Goal: Ask a question

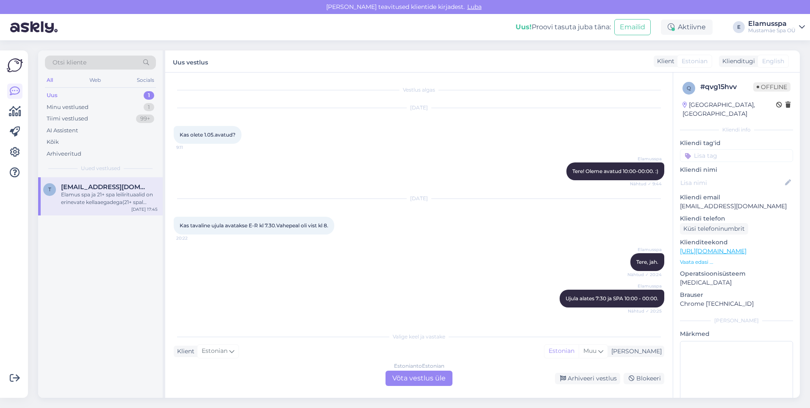
scroll to position [74, 0]
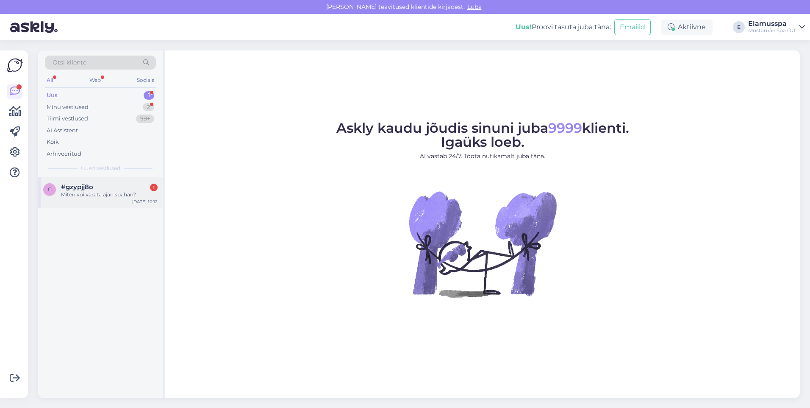
click at [118, 197] on div "Miten voi varata ajan spahan?" at bounding box center [109, 195] width 97 height 8
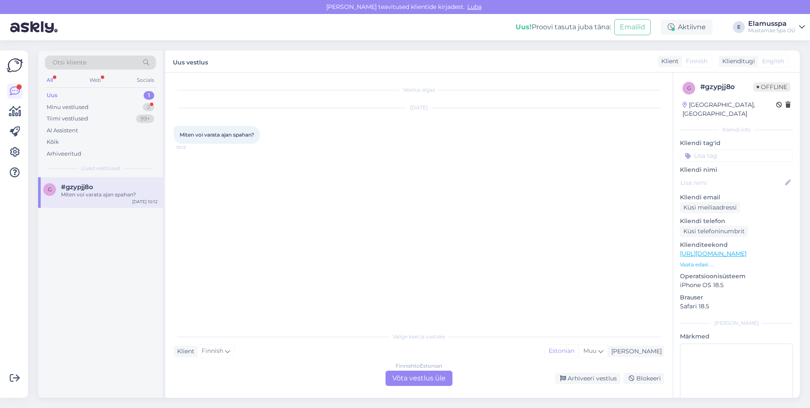
click at [408, 377] on div "Finnish to Estonian Võta vestlus üle" at bounding box center [419, 377] width 67 height 15
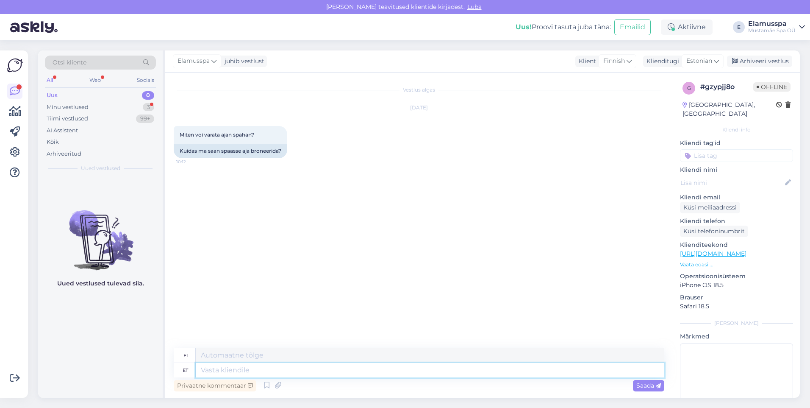
click at [266, 368] on textarea at bounding box center [430, 370] width 469 height 14
type textarea "Tere!"
type textarea "Hei!"
type textarea "Tere! Spaasse a"
type textarea "Hei! [GEOGRAPHIC_DATA]"
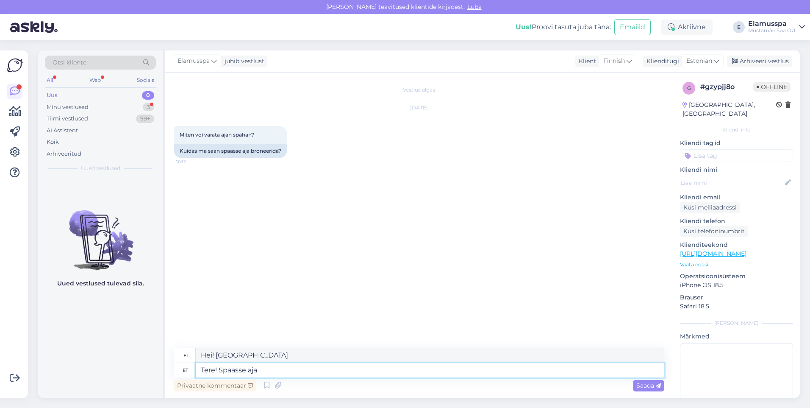
type textarea "Tere! Spaasse aja"
type textarea "Hei! Hyvää päivänjatkoa!"
type textarea "Tere! Spaasse aja broneerimist"
type textarea "Hei! Kylpyläajan varaaminen"
type textarea "Tere! Spaasse aja broneerimist ei o"
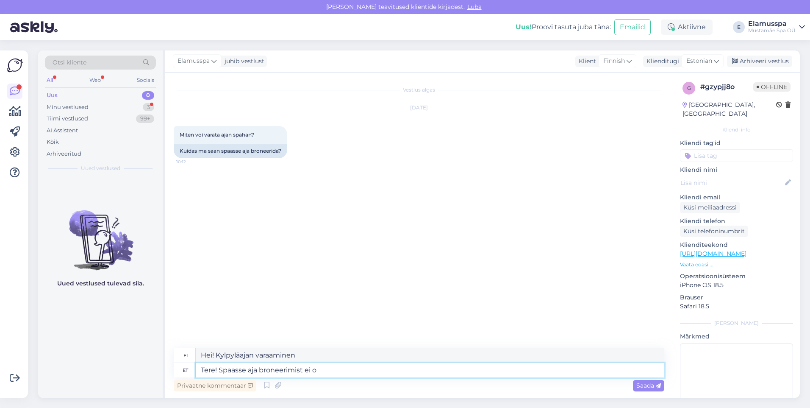
type textarea "Hei! Kylpyläaikoja ei ole saatavilla."
type textarea "Tere! Spaasse aja broneerimist ei ol"
type textarea "Hei! Kylpylään ei ole varauksia."
type textarea "Tere! Spaasse aja broneerimist ei oletarvis"
type textarea "Hei! Ei tarvitse varata aikaa kylpylään."
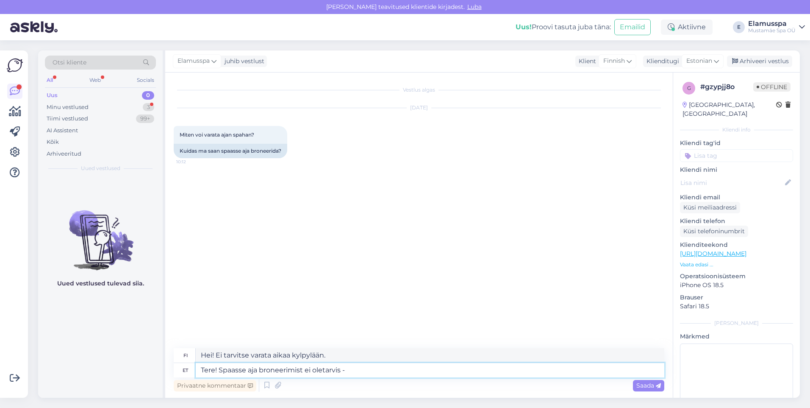
type textarea "Tere! Spaasse aja broneerimist ei oletarvis -"
type textarea "Hei! Ei tarvitse varata aikaa kylpylään -"
type textarea "Tere! Spaasse aja broneerimist ei oletarvis - ruumis l"
type textarea "Hei! Ei tarvitse varata kylpyläaikaa - huoneeseen"
type textarea "Tere! Spaasse aja broneerimist ei oletarvis - ruumis lustimiseks"
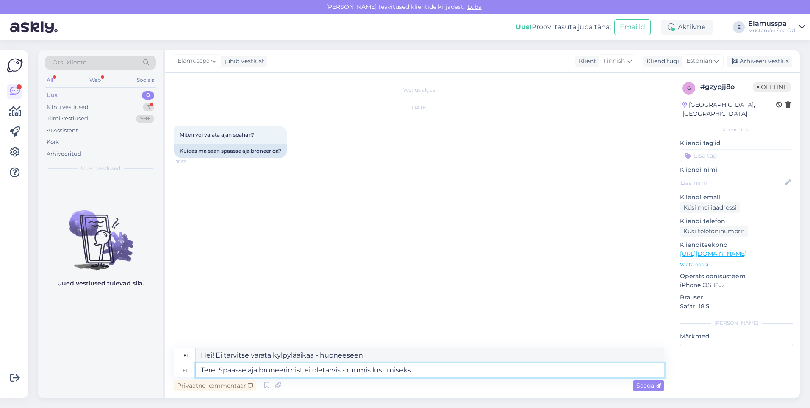
type textarea "Hei! Ei tarvitse varata aikaa kylpylään - rentoudu vain huoneessasi."
type textarea "Tere! Spaasse aja broneerimist ei oletarvis - ruumis lustimiseks jätkub"
type textarea "Hei! Sinun ei tarvitse varata kylpyläaikaa – [PERSON_NAME] rentoutua huoneessas…"
type textarea "Tere! Spaasse aja broneerimist ei oletarvis - ruumis lustimiseks jätkub kõigile!"
type textarea "Hei! Sinun ei tarvitse varata kylpyläaikaa - tilaa riittää kaikille pitää hausk…"
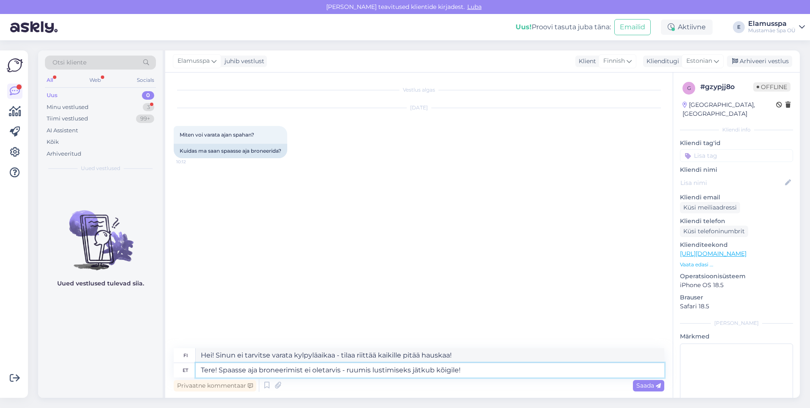
click at [322, 371] on textarea "Tere! Spaasse aja broneerimist ei oletarvis - ruumis lustimiseks jätkub kõigile!" at bounding box center [430, 370] width 469 height 14
type textarea "Tere! Spaasse aja broneerimist ei [PERSON_NAME] - ruumis lustimiseks jätkub kõi…"
click at [648, 383] on span "Saada" at bounding box center [648, 385] width 25 height 8
type textarea "Hei! Sinun ei tarvitse varata kylpyläaikaa - huoneessa on tarpeeksi tilaa kaiki…"
click at [647, 383] on span "Saada" at bounding box center [648, 385] width 25 height 8
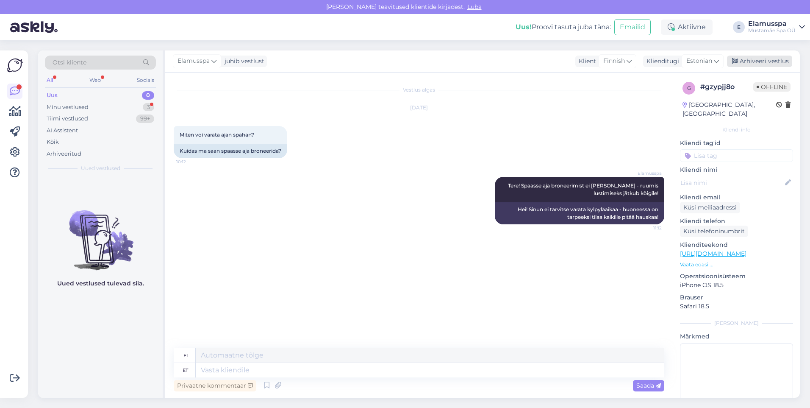
click at [780, 63] on div "Arhiveeri vestlus" at bounding box center [759, 61] width 65 height 11
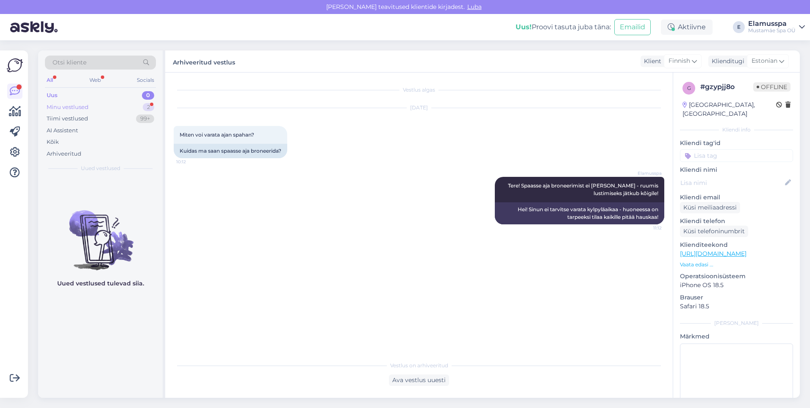
click at [97, 106] on div "Minu vestlused 2" at bounding box center [100, 107] width 111 height 12
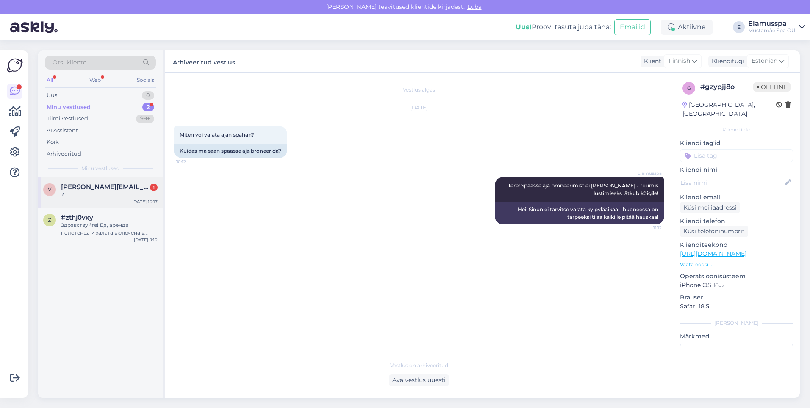
click at [103, 200] on div "v [PERSON_NAME][EMAIL_ADDRESS][PERSON_NAME][DOMAIN_NAME] 1 ? [DATE] 10:17" at bounding box center [100, 192] width 125 height 31
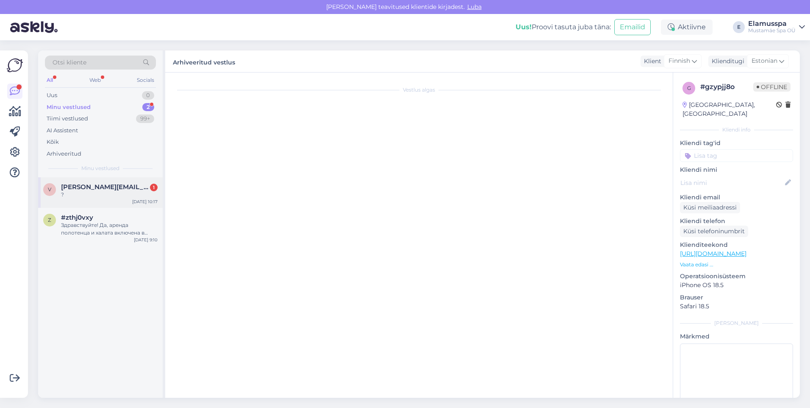
scroll to position [43, 0]
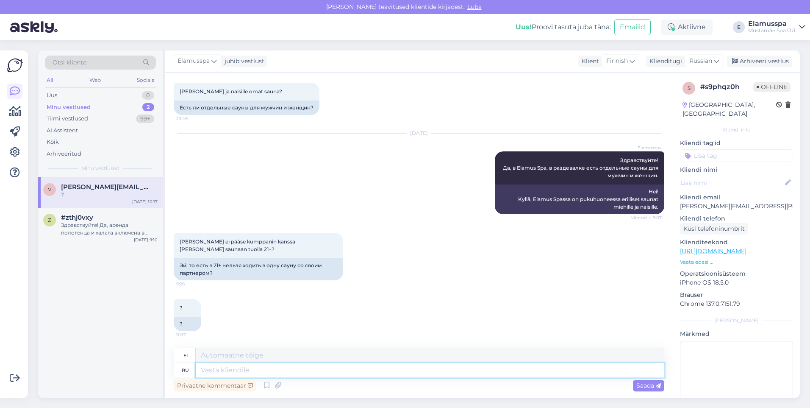
click at [248, 369] on textarea at bounding box center [430, 370] width 469 height 14
click at [183, 369] on div "ru" at bounding box center [185, 370] width 7 height 14
click at [236, 371] on textarea at bounding box center [430, 370] width 469 height 14
type textarea """
type textarea ""1"
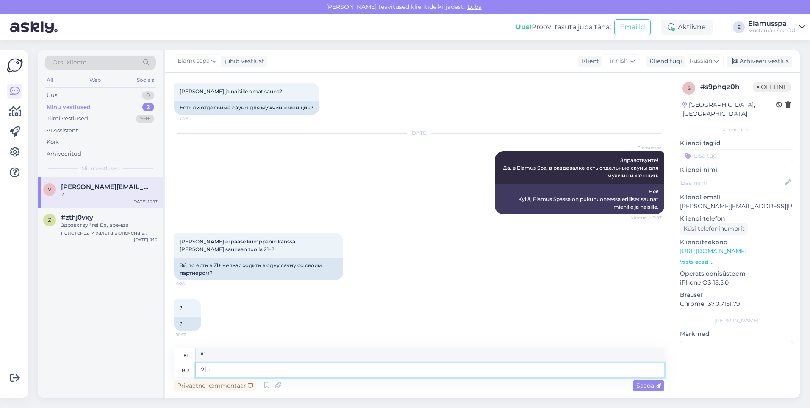
type textarea "21+"
type textarea "21+ ala"
type textarea "21+ vuotta"
type textarea "21+ alal"
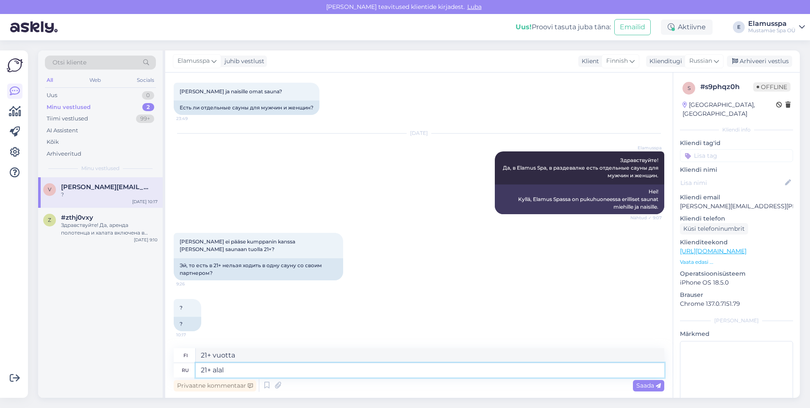
type textarea "21+ alal"
type textarea "21+ alal o"
type textarea "21+ alal"
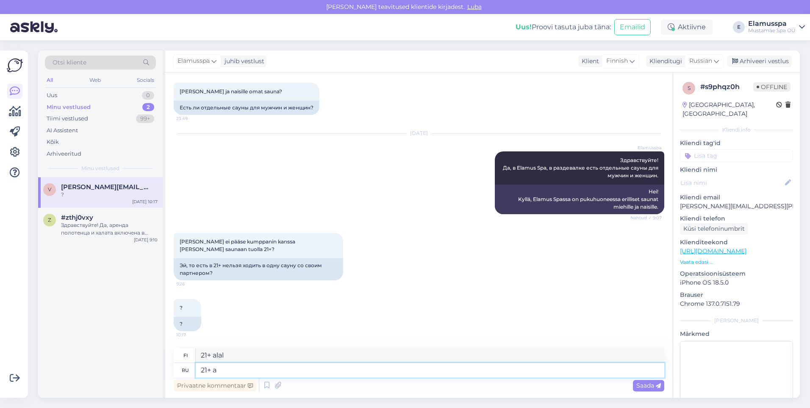
type textarea "21+"
type textarea "21+ üldalal o"
type textarea "21+ yleistä"
type textarea "21+ üldalal ob"
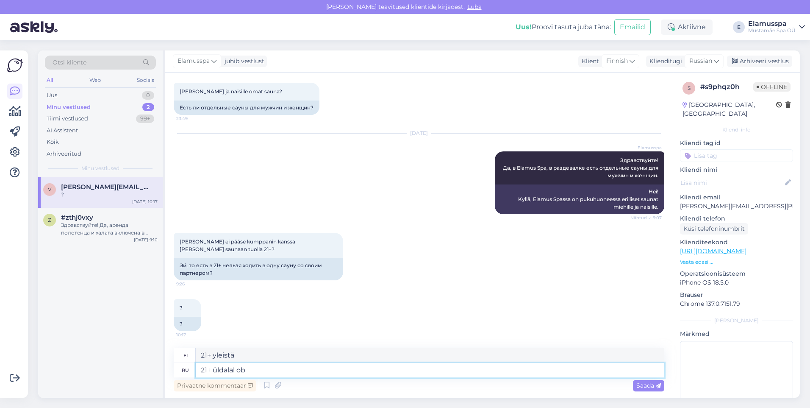
type textarea "21+ yleistä ob"
type textarea "21+ üldalal o"
type textarea "21+ yleistä"
type textarea "21+ üldalal on mitmeid"
type textarea "21+ yleistä tietoa"
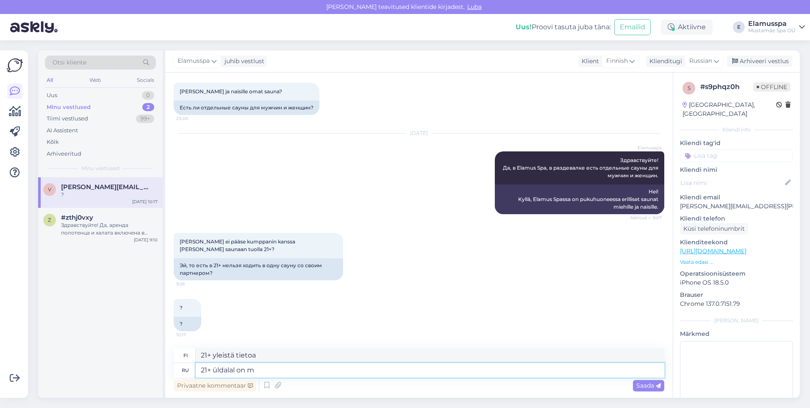
type textarea "21+ üldalal on"
type textarea "21+ yleistä"
type textarea "21+ üldalal on plaju e"
type textarea "21+ yli 12-vuotiaille lapsille rannalla"
type textarea "21+ üldalal on plaju erinevaid"
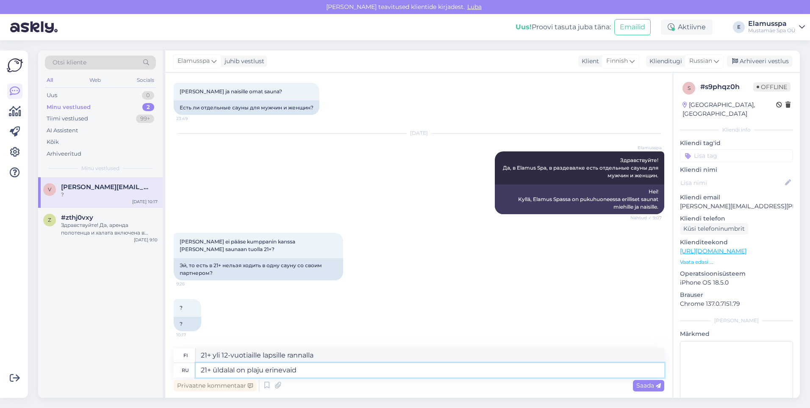
type textarea "21+ yleisalal on plaju erilaisia"
type textarea "21+ üldalal on plaju erinevaid saunasid, m"
type textarea "21+ yleisalal on plaju erilaisia saunasid,"
type textarea "21+ üldalal on plaju erinevaid saunasid, mida s"
type textarea "21+ yleisalal on plaju erilaisia saunasid, mida"
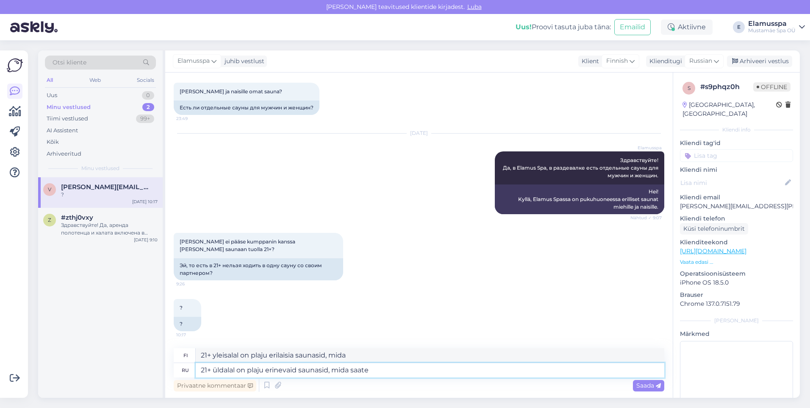
type textarea "21+ üldalal on plaju erinevaid saunasid, mida saate"
type textarea "21+ yleisalal on plaju erilaisia saunasid, mida saate"
click at [258, 372] on textarea "21+ üldalal on plaju erinevaid saunasid, mida saate" at bounding box center [430, 370] width 469 height 14
type textarea "21+ üldalal on perinevaid saunasid, mida saate"
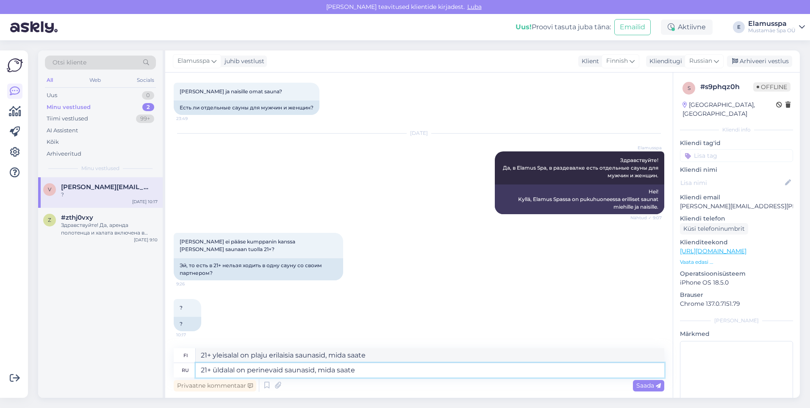
type textarea "21+ yleisalal on perinevaid saunasid, mida saate"
type textarea "21+ üldalal on palerinevaid saunasid, mida saate"
type textarea "21+ yleisalal on paerinevaid saunasid, mida saate"
type textarea "21+ üldalal on paljerinevaid saunasid, mida saate"
type textarea "21+ yleisalal on palerinevaid saunasid, mida saate"
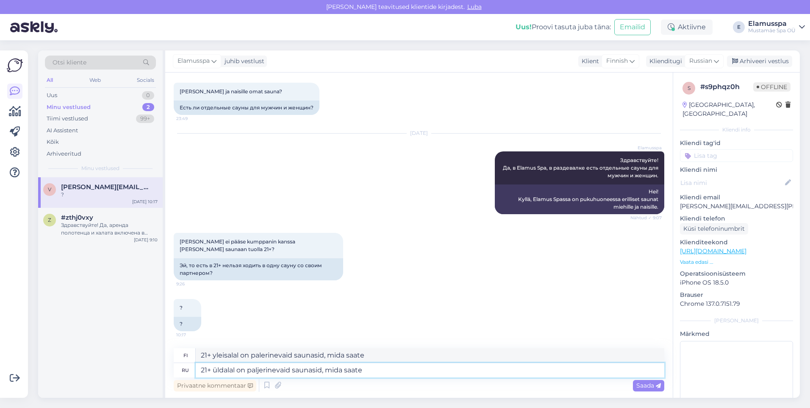
type textarea "21+ üldalal on paljuerinevaid saunasid, mida saate"
type textarea "21+ yleisalal on paljuerinevaid saunasid, mida saate"
type textarea "21+ üldalal on palju erinevaid saunasid, mida saate"
type textarea "21+ yleisalal on paljon erilaisia saunasid, mida saate"
click at [387, 372] on textarea "21+ üldalal on palju erinevaid saunasid, mida saate" at bounding box center [430, 370] width 469 height 14
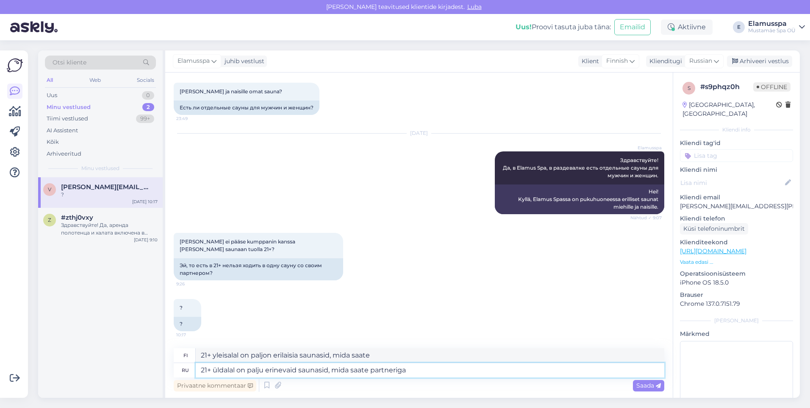
type textarea "21+ üldalal on palju erinevaid saunasid, mida saate partneriga"
type textarea "21+ yleisalal on paljon erilaisia saunasid, mida saate partneriga"
type textarea "21+ üldalal on palju erinevaid saunasid, mida saate partneriga koos"
type textarea "21+ yleisalal on paljon erilaisia saunasid, mida saate partneriga koos"
type textarea "21+ üldalal on palju erinevaid saunasid, mida saate partneriga koos nautida."
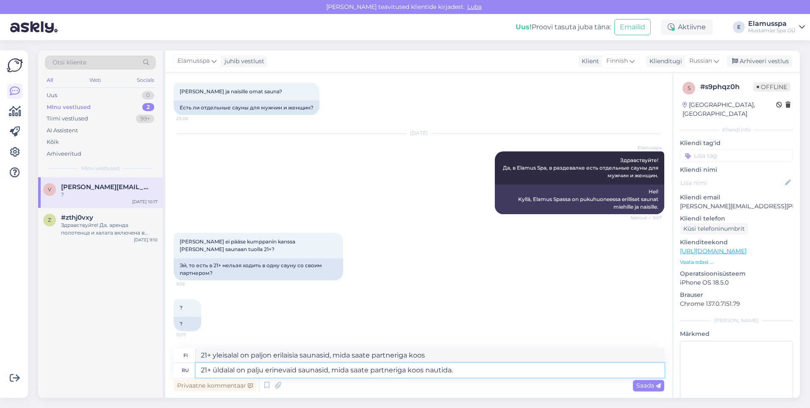
type textarea "21+ yleisalal on paljon erilaisia saunasid, mitä saate partneriga koos nauttia."
type textarea "21+ üldalal on palju erinevaid saunasid, mida saate partneriga koos nautida. Ju…"
type textarea "21+ yleisalal on paljon erilaisia saunasid, mitä saate partneriga koos nauttia.…"
type textarea "21+ üldalal on palju erinevaid saunasid, mida saate partneriga koos nautida. Ju…"
type textarea "21+ yleisalal on paljon erilaisia saunasid, mitä saate partneriga koos nauttia.…"
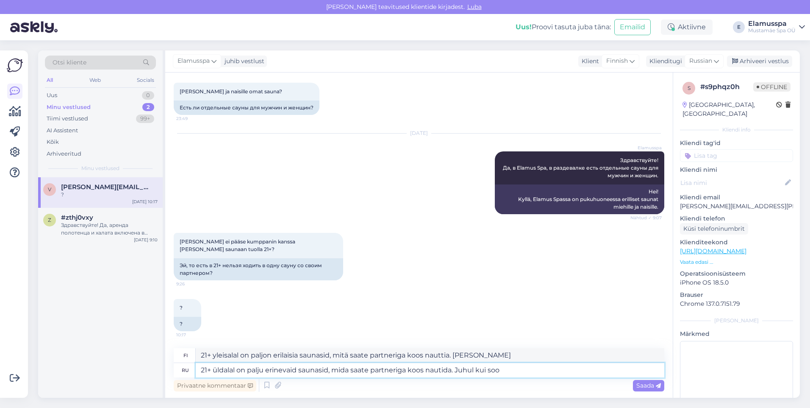
type textarea "21+ üldalal on palju erinevaid saunasid, mida saate partneriga koos nautida. Ju…"
type textarea "21+ yleisalal on paljon erilaisia saunasid, mitä saate partneriga koos nauttia.…"
type textarea "21+ üldalal on palju erinevaid saunasid, mida saate partneriga koos nautida. Ju…"
type textarea "21+ yleisalal on paljon erilaisia saunasid, mitä saate partneriga koos nauttia.…"
click at [212, 366] on textarea "21+ üldalal on palju erinevaid saunasid, mida saate partneriga koos nautida. Ju…" at bounding box center [430, 370] width 469 height 14
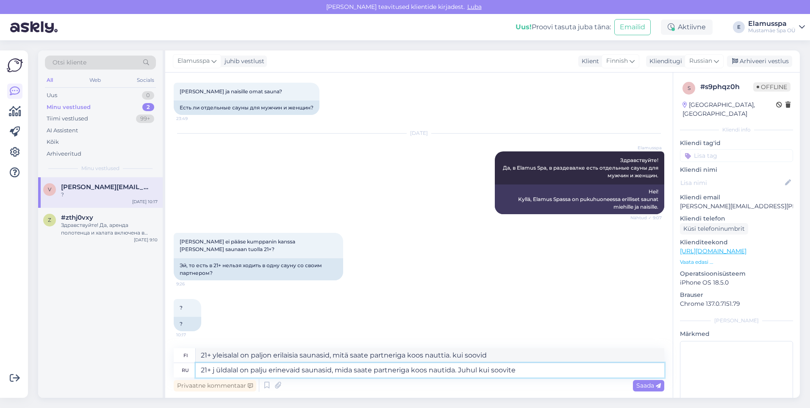
type textarea "21+ ja üldalal on palju erinevaid saunasid, mida saate partneriga koos nautida.…"
type textarea "21+ j yleisalal on paljon erilaisia saunasid, mida saate partneriga koos nautti…"
type textarea "21+ ja üldalal on palju erinevaid saunasid, mida saate partneriga koos nautida.…"
type textarea "21+ ja yleisalal on paljon erilaisia saunasid, mitä saate partneriga koos nautt…"
type textarea "21+ ja E üldalal on palju erinevaid saunasid, mida saate partneriga koos nautid…"
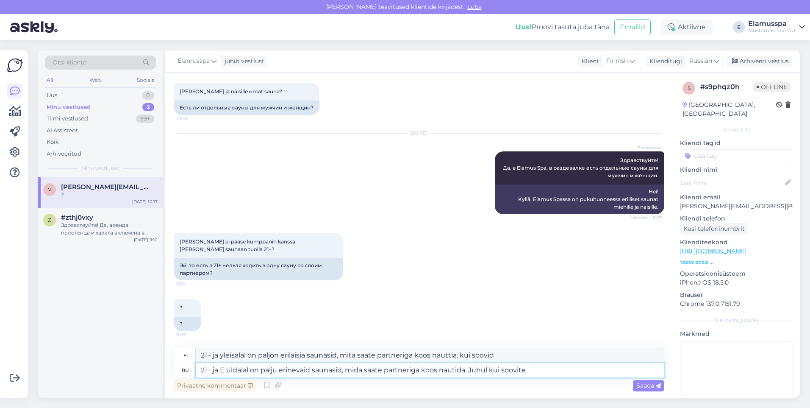
type textarea "21+ ja E yleisalal on paljon erilaisia saunasid, mida saate partneriga koos nau…"
type textarea "21+ ja Ela üldalal on palju erinevaid saunasid, mida saate partneriga koos naut…"
type textarea "21+ ja El yleisalal on paljon erilaisia saunasid, mida saate partneriga koos na…"
type textarea "21+ [PERSON_NAME] üldalal on palju erinevaid saunasid, mida saate partneriga ko…"
type textarea "21+ ja Ela yleisalal on paljon erilaisia saunasid, mida saate partneriga koos n…"
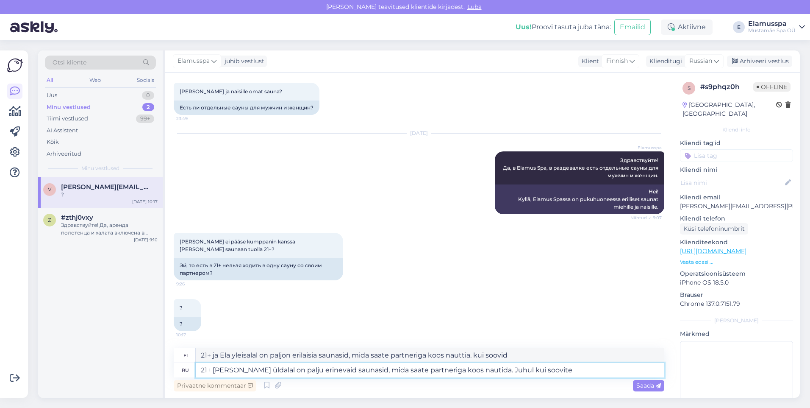
type textarea "21+ ja Elamu üldalal on palju erinevaid saunasid, mida saate partneriga koos na…"
type textarea "21+ [PERSON_NAME] yleisalal on paljon erilaisia saunasid, mida saate partneriga…"
type textarea "21+ ja Elamus üldalal on palju erinevaid saunasid, mida saate partneriga koos n…"
type textarea "21+ ja Elamus yleisalal on paljon erilaisia saunasid, mitä saatepartnereita koo…"
type textarea "21+ ja Elamus sp üldalal on palju erinevaid saunasid, mida saate partneriga koo…"
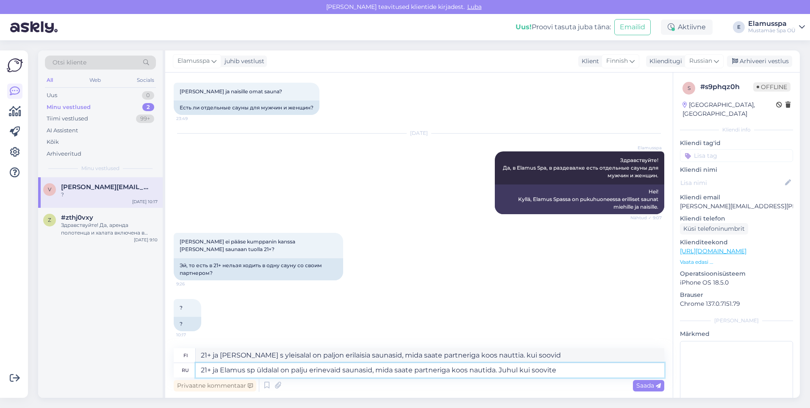
type textarea "21+ ja Elamus sp yleisalal on paljon erilaisia saunasid, mitä saatepartnereita …"
type textarea "21+ ja Elamus spa üldalal on palju erinevaid saunasid, mida saate partneriga ko…"
type textarea "21+ ja Elamus kylpylän yleisalal on paljon erilaisia saunasid, mitä saatepartne…"
click at [502, 371] on textarea "21+ ja Elamus spa üldalal on palju erinevaid saunasid, mida saate partneriga ko…" at bounding box center [430, 370] width 469 height 14
click at [579, 369] on textarea "21+ ja Elamus spa üldalal on palju erinevaid saunasid, mida saate partneriga ko…" at bounding box center [430, 370] width 469 height 14
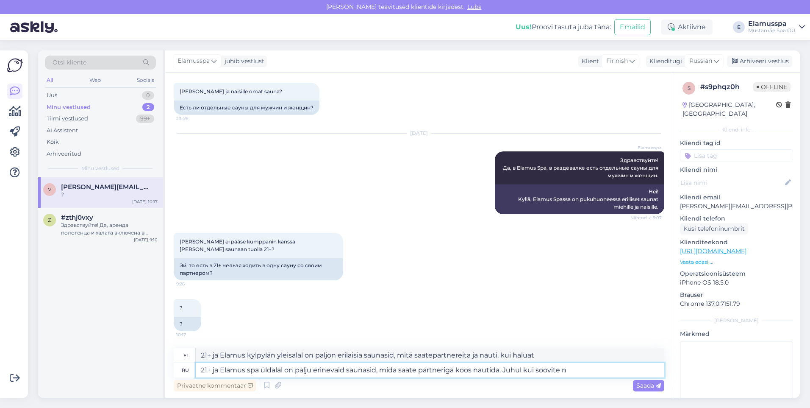
type textarea "21+ ja Elamus spa üldalal on palju erinevaid saunasid, mida saate partneriga ko…"
type textarea "21+ ja Elamus kylpylän yleisalal on paljon erilaisia saunasid, mitä saatepartne…"
type textarea "21+ ja Elamus spa üldalal on palju erinevaid saunasid, mida saate partneriga ko…"
type textarea "21+ ja Elamus kylpylän yleisalal on paljon erilaisia saunasid, mitä saatepartne…"
type textarea "21+ ja Elamus spa üldalal on palju erinevaid saunasid, mida saate partneriga ko…"
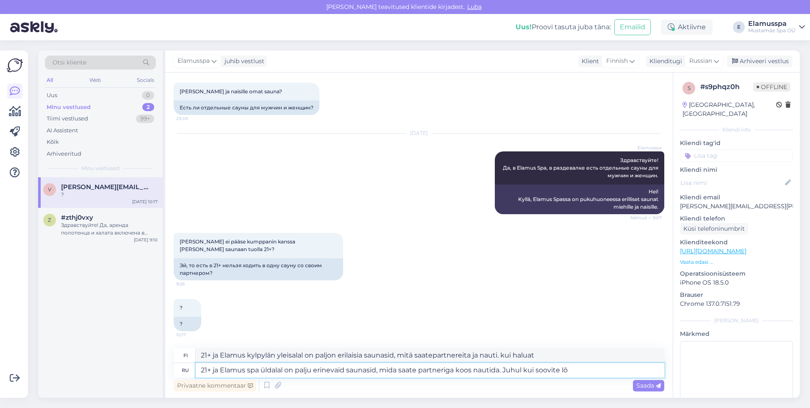
type textarea "21+ ja Elamus kylpylän yleisalal on paljon erilaisia saunasid, mitä saatepartne…"
type textarea "21+ ja Elamus spa üldalal on palju erinevaid saunasid, mida saate partneriga ko…"
type textarea "21+ ja Elamus kylpylän yleisalal on paljon erilaisia saunasid, mitä saatepartne…"
type textarea "21+ ja Elamus spa üldalal on palju erinevaid saunasid, mida saate partneriga ko…"
type textarea "21+ ja Elamus kylpylän yleisalal on paljon erilaisia saunasid, mitä saatepartne…"
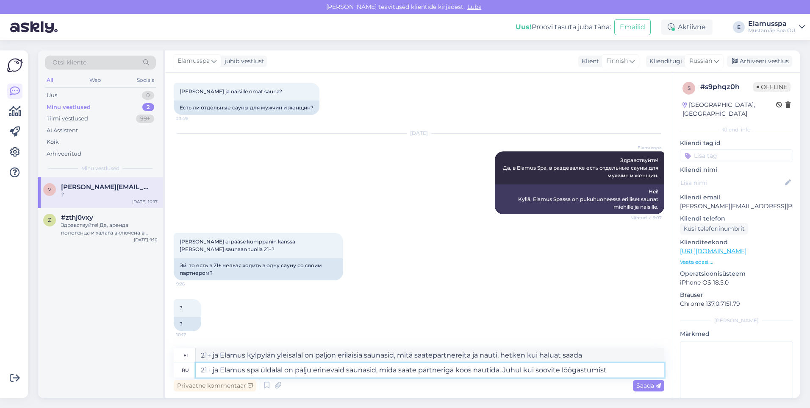
type textarea "21+ ja Elamus spa üldalal on palju erinevaid saunasid, mida saate partneriga ko…"
type textarea "21+ ja Elamus kylpylän yleisalal on paljon erilaisia saunasid, mitä saatepartne…"
type textarea "21+ ja Elamus spa üldalal on palju erinevaid saunasid, mida saate partneriga ko…"
type textarea "21+ ja Elamus kylpylän yleisalal on paljon erilaisia saunasid, mitä saatepartne…"
type textarea "21+ ja Elamus spa üldalal on palju erinevaid saunasid, mida saate partneriga ko…"
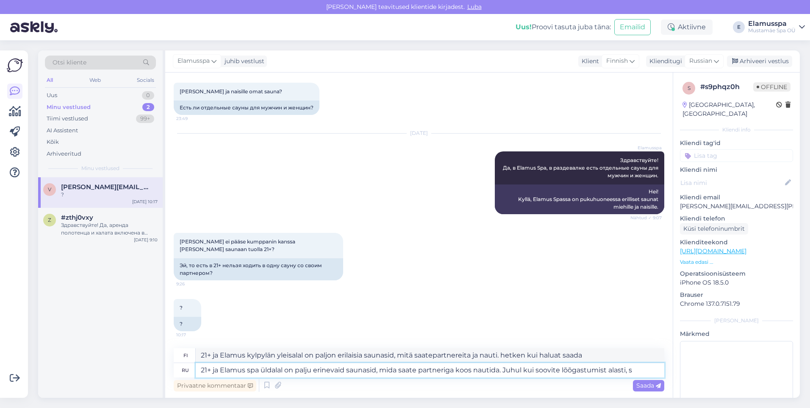
type textarea "21+ ja Elamus kylpylän yleisalal on paljon erilaisia saunasid, mitä saatepartne…"
type textarea "21+ ja Elamus spa üldalal on palju erinevaid saunasid, mida saate partneriga ko…"
type textarea "21+ ja Elamus kylpylän yleisalal on paljon erilaisia saunasid, mitä saatepartne…"
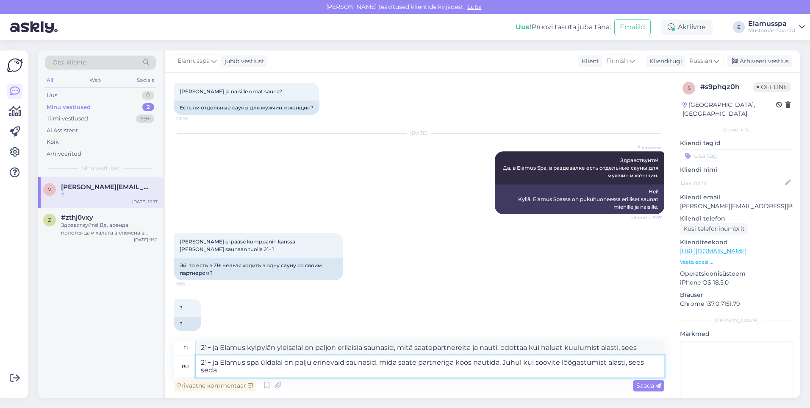
type textarea "21+ ja Elamus spa üldalal on palju erinevaid saunasid, mida saate partneriga ko…"
type textarea "21+ ja Elamus kylpylän yleisalal on paljon erilaisia saunasid, mitä saatepartne…"
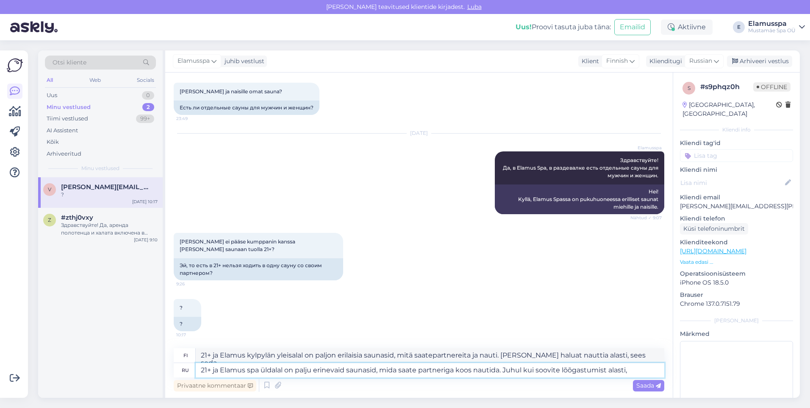
type textarea "21+ ja Elamus spa üldalal on palju erinevaid saunasid, mida saate partneriga ko…"
type textarea "21+ ja Elamus kylpylän yleisalal on paljon erilaisia saunasid, mitä saatepartne…"
type textarea "21+ ja Elamus spa üldalal on palju erinevaid saunasid, mida saate partneriga ko…"
type textarea "21+ ja Elamus kylpylän yleisalal on paljon erilaisia saunasid, mitä saatepartne…"
type textarea "21+ ja Elamus spa üldalal on palju erinevaid saunasid, mida saate partneriga ko…"
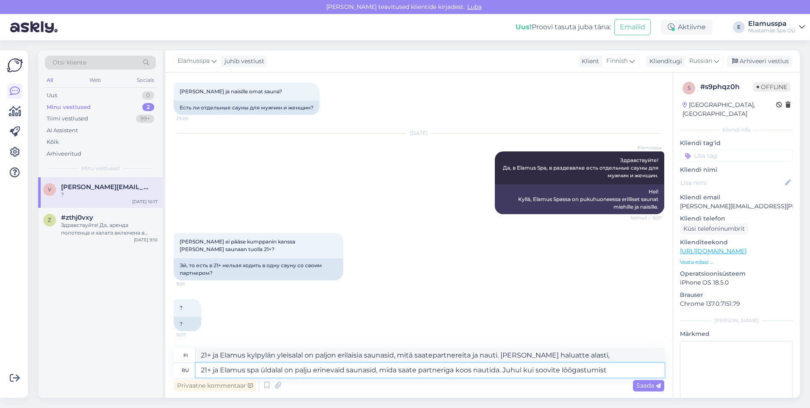
type textarea "21+ ja Elamus kylpylän yleisalal on paljon erilaisia saunasid, mitä saatepartne…"
type textarea "21+ ja Elamus spa üldalal on palju erinevaid saunasid, mida saate partneriga ko…"
type textarea "21+ ja Elamus kylpylän yleisalal on paljon erilaisia saunasid, mitä saatepartne…"
type textarea "21+ ja Elamus spa üldalal on palju erinevaid saunasid, mida saate partneriga ko…"
type textarea "21+ ja Elamus kylpylän yleisalal on paljon erilaisia saunasid, mitä saatepartne…"
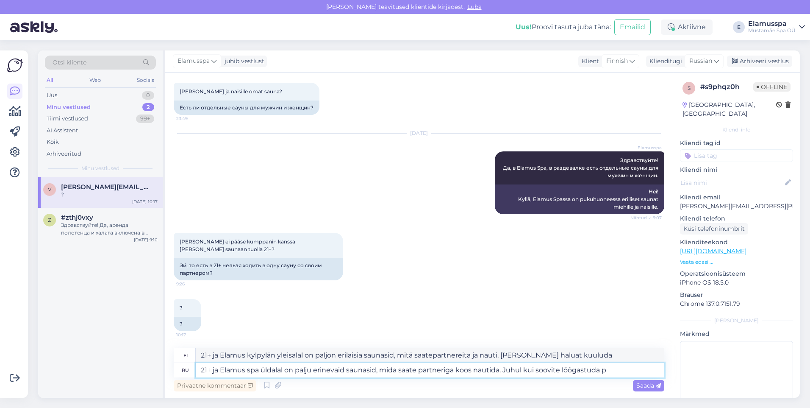
type textarea "21+ ja Elamus spa üldalal on palju erinevaid saunasid, mida saate partneriga ko…"
type textarea "21+ ja Elamus kylpylän yleisalal on paljon erilaisia saunasid, mitä saatepartne…"
type textarea "21+ ja Elamus spa üldalal on palju erinevaid saunasid, mida saate partneriga ko…"
type textarea "21+ ja Elamus kylpylän yleisalal on paljon erilaisia saunasid, mitä saatepartne…"
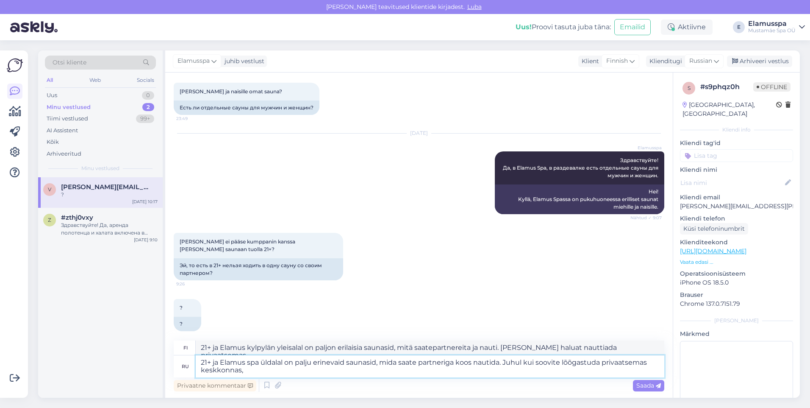
type textarea "21+ ja Elamus spa üldalal on palju erinevaid saunasid, mida saate partneriga ko…"
type textarea "21+ ja Elamus kylpylän yleisalal on paljon erilaisia saunasid, mitä saatepartne…"
type textarea "21+ ja Elamus spa üldalal on palju erinevaid saunasid, mida saate partneriga ko…"
type textarea "21+ ja Elamus kylpylän yleisalal on paljon erilaisia saunasid, mitä saatepartne…"
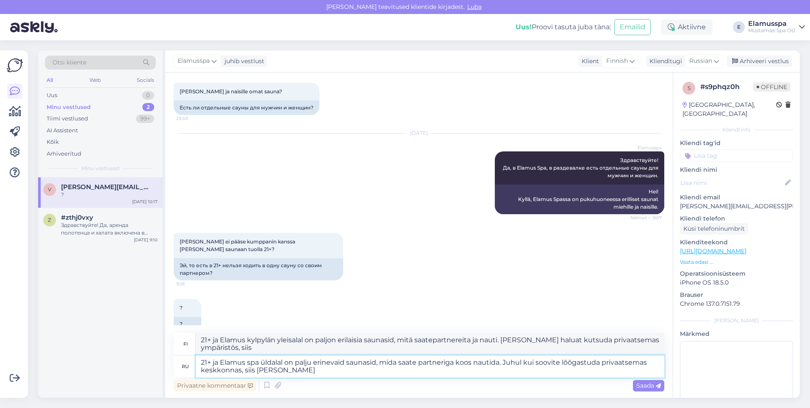
type textarea "21+ ja Elamus spa üldalal on palju erinevaid saunasid, mida saate partneriga ko…"
type textarea "21+ ja Elamus kylpylän yleisalal on paljon erilaisia saunasid, mitä saatepartne…"
type textarea "21+ ja Elamus spa üldalal on palju erinevaid saunasid, mida saate partneriga ko…"
type textarea "21+ ja Elamus kylpylän yleisalal on paljon erilaisia saunasid, mitä saatepartne…"
type textarea "21+ ja Elamus spa üldalal on palju erinevaid saunasid, mida saate partneriga ko…"
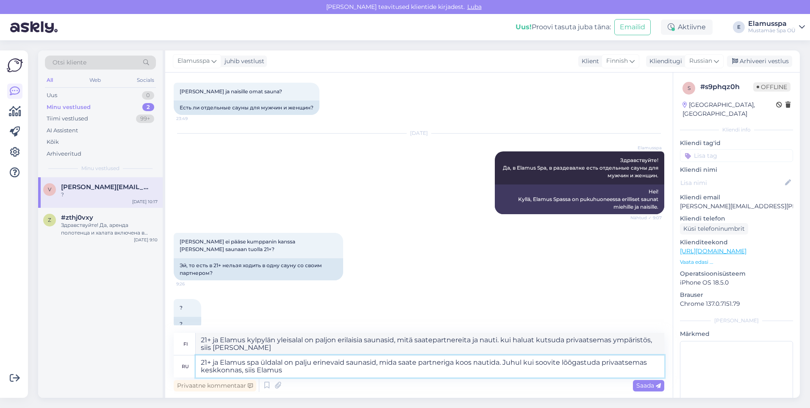
type textarea "21+ ja Elamus kylpylän yleisalal on paljon erilaisia saunasid, mitä saatepartne…"
type textarea "21+ ja Elamus spa üldalal on palju erinevaid saunasid, mida saate partneriga ko…"
type textarea "21+ ja Elamus kylpylän yleisalal on paljon erilaisia saunasid, mitä saatepartne…"
type textarea "21+ ja Elamus spa üldalal on palju erinevaid saunasid, mida saate partneriga ko…"
type textarea "21+ ja Elamus kylpylän yleisalal on paljon erilaisia saunasid, mitä saatepartne…"
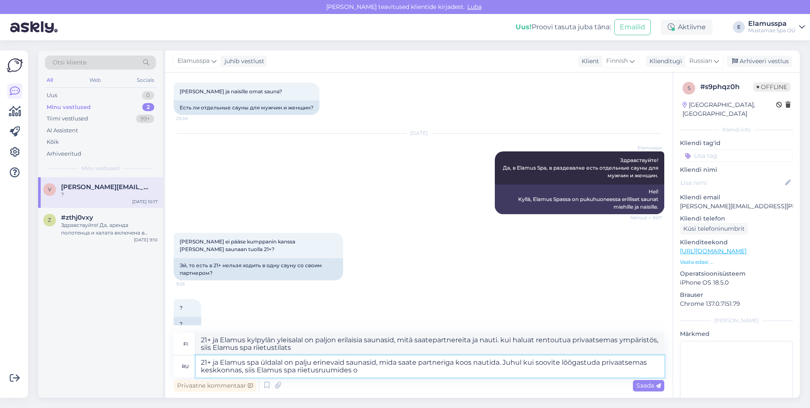
type textarea "21+ ja Elamus spa üldalal on palju erinevaid saunasid, mida saate partneriga ko…"
type textarea "21+ ja Elamus kylpylän yleisalal on paljon erilaisia saunasid, mitä saatepartne…"
type textarea "21+ ja Elamus spa üldalal on palju erinevaid saunasid, mida saate partneriga ko…"
type textarea "21+ ja Elamus kylpylän yleisalal on paljon erilaisia saunasid, mitä saatepartne…"
type textarea "21+ ja Elamus spa üldalal on palju erinevaid saunasid, mida saate partneriga ko…"
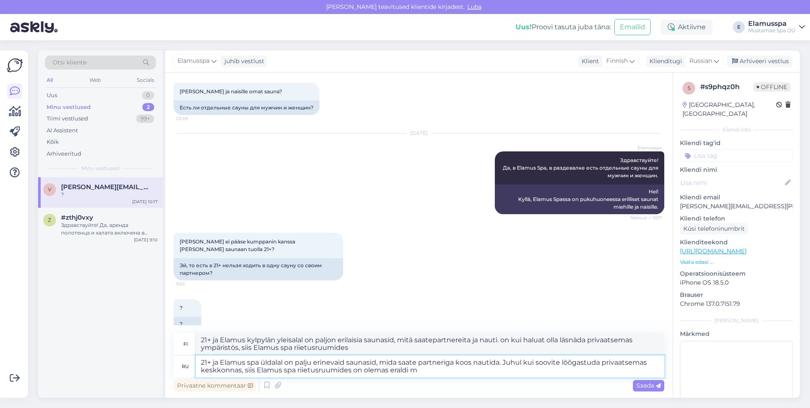
type textarea "21+ ja Elamus kylpylän yleisalal on paljon erilaisia saunasid, mitä saatepartne…"
type textarea "21+ ja Elamus spa üldalal on palju erinevaid saunasid, mida saate partneriga ko…"
type textarea "21+ ja Elamus kylpylän yleisalal on paljon erilaisia saunasid, mitä saatepartne…"
type textarea "21+ ja Elamus spa üldalal on palju erinevaid saunasid, mida saate partneriga ko…"
type textarea "21+ ja Elamus kylpylän yleisalal on paljon erilaisia saunasid, mitä saatepartne…"
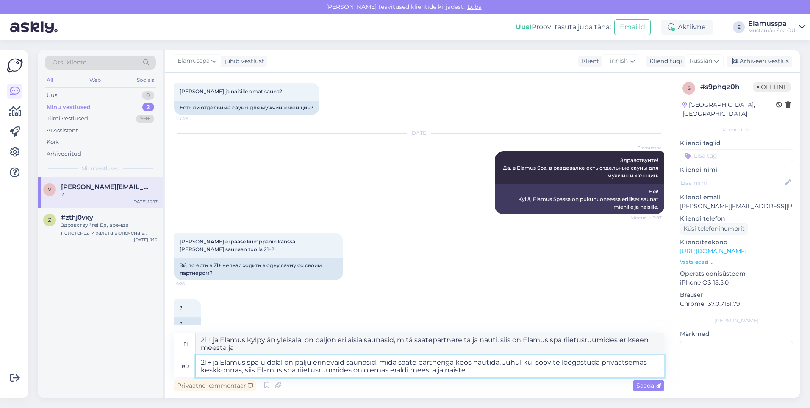
type textarea "21+ ja Elamus spa üldalal on palju erinevaid saunasid, mida saate partneriga ko…"
type textarea "21+ ja Elamus kylpylän yleisalal on paljon erilaisia saunasid, mitä saatepartne…"
type textarea "21+ ja Elamus spa üldalal on palju erinevaid saunasid, mida saate partneriga ko…"
type textarea "21+ ja Elamus kylpylän yleisalal on paljon erilaisia saunasid, mitä saatepartne…"
type textarea "21+ ja Elamus spa üldalal on palju erinevaid saunasid, mida saate partneriga ko…"
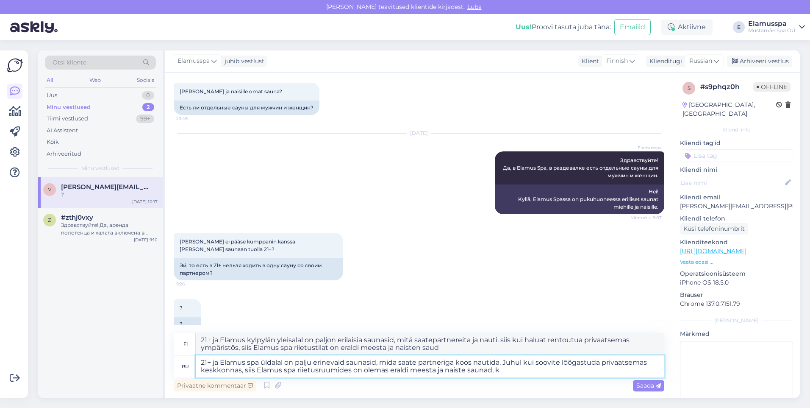
type textarea "21+ ja Elamus kylpylän yleisalal on paljon erilaisia saunasid, mitä saatepartne…"
type textarea "21+ ja Elamus spa üldalal on palju erinevaid saunasid, mida saate partneriga ko…"
type textarea "21+ ja Elamus kylpylän yleisalal on paljon erilaisia saunasid, mitä saatepartne…"
type textarea "21+ ja Elamus spa üldalal on palju erinevaid saunasid, mida saate partneriga ko…"
type textarea "21+ ja Elamus kylpylän yleisalal on paljon erilaisia saunasid, mitä saatepartne…"
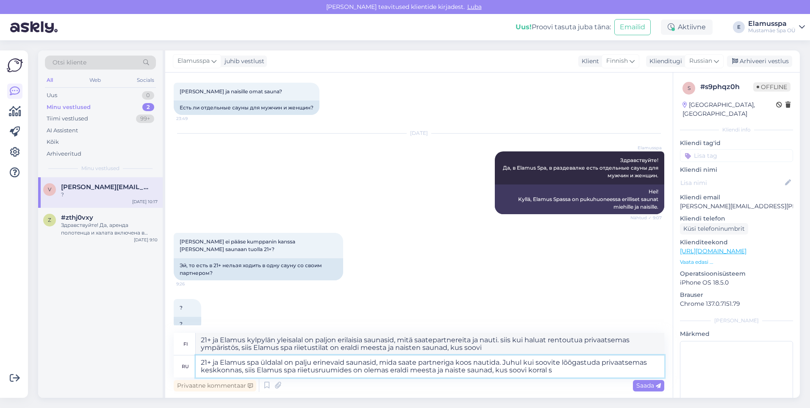
type textarea "21+ ja Elamus spa üldalal on palju erinevaid saunasid, mida saate partneriga ko…"
type textarea "21+ ja Elamus kylpylän yleisalal on paljon erilaisia saunasid, mitä saatepartne…"
type textarea "21+ ja Elamus spa üldalal on palju erinevaid saunasid, mida saate partneriga ko…"
type textarea "21+ ja Elamus kylpylän yleisalal on paljon erilaisia saunasid, mitä saatepartne…"
type textarea "21+ ja Elamus spa üldalal on palju erinevaid saunasid, mida saate partneriga ko…"
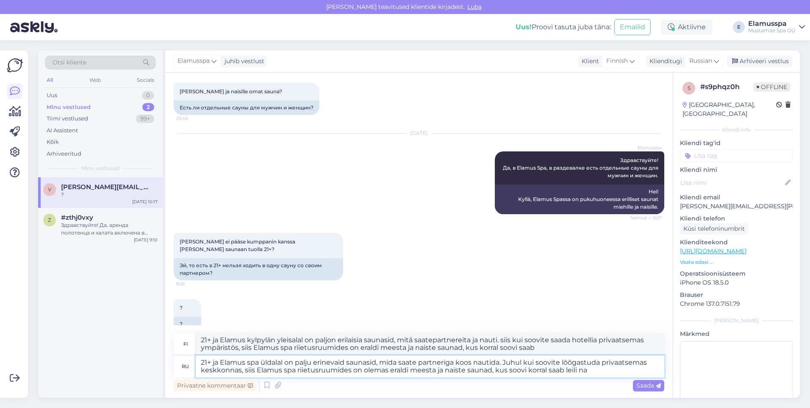
type textarea "21+ ja Elamus kylpylän yleisalal on paljon erilaisia saunasid, mitä saatepartne…"
type textarea "21+ ja Elamus spa üldalal on palju erinevaid saunasid, mida saate partneriga ko…"
type textarea "21+ ja Elamus kylpylän yleisalal on paljon erilaisia saunasid, mitä saatepartne…"
type textarea "21+ ja Elamus spa üldalal on palju erinevaid saunasid, mida saate partneriga ko…"
type textarea "21+ ja Elamus kylpylän yleisalal on paljon erilaisia saunasid, mitä saatepartne…"
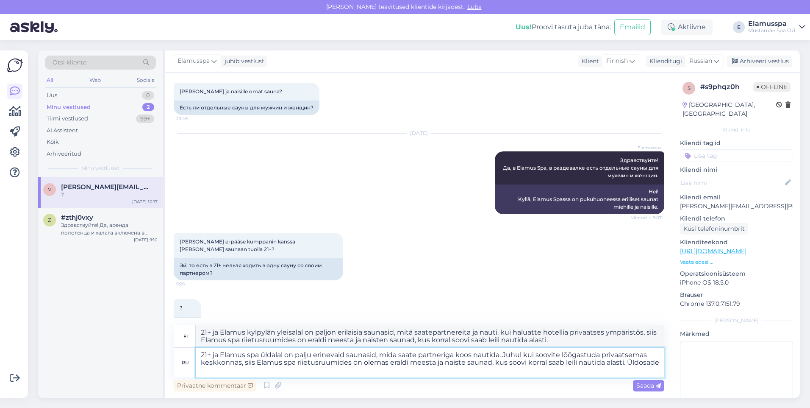
type textarea "21+ ja Elamus spa üldalal on palju erinevaid saunasid, mida saate partneriga ko…"
type textarea "21+ ja Elamus kylpylän yleisalal on paljon erilaisia saunasid, mitä saatepartne…"
type textarea "21+ ja Elamus spa üldalal on palju erinevaid saunasid, mida saate partneriga ko…"
type textarea "21+ ja Elamus kylpylän yleisalal on paljon erilaisia saunasid, mitä saatepartne…"
type textarea "21+ ja Elamus spa üldalal on palju erinevaid saunasid, mida saate partneriga ko…"
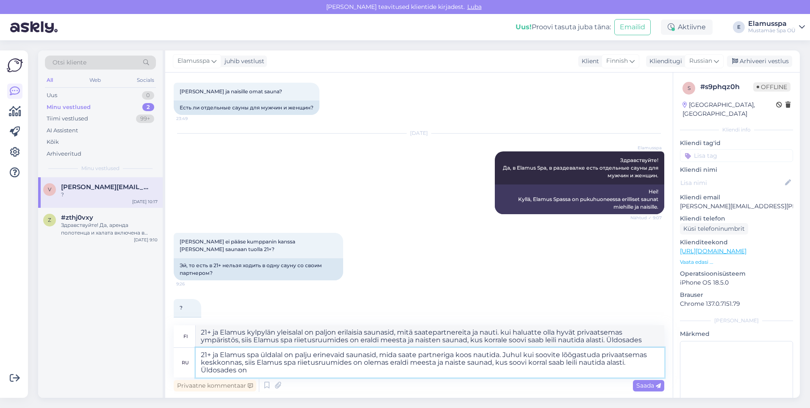
type textarea "21+ ja Elamus kylpylän yleisalal on paljon erilaisia saunasid, mitä saatepartne…"
type textarea "21+ ja Elamus spa üldalal on palju erinevaid saunasid, mida saate partneriga ko…"
type textarea "21+ ja Elamus kylpylän yleisalal on paljon erilaisia saunasid, mitä saatepartne…"
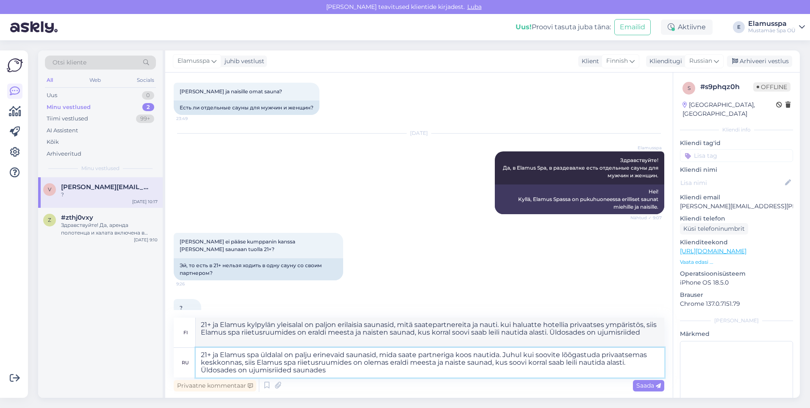
type textarea "21+ ja Elamus spa üldalal on palju erinevaid saunasid, mida saate partneriga ko…"
type textarea "21+ ja Elamus kylpylän yleisalal on paljon erilaisia saunasid, mitä saatepartne…"
type textarea "21+ ja Elamus spa üldalal on palju erinevaid saunasid, mida saate partneriga ko…"
type textarea "21+ ja Elamus kylpylän yleisalal on paljon erilaisia saunasid, mitä saatepartne…"
type textarea "21+ ja Elamus spa üldalal on palju erinevaid saunasid, mida saate partneriga ko…"
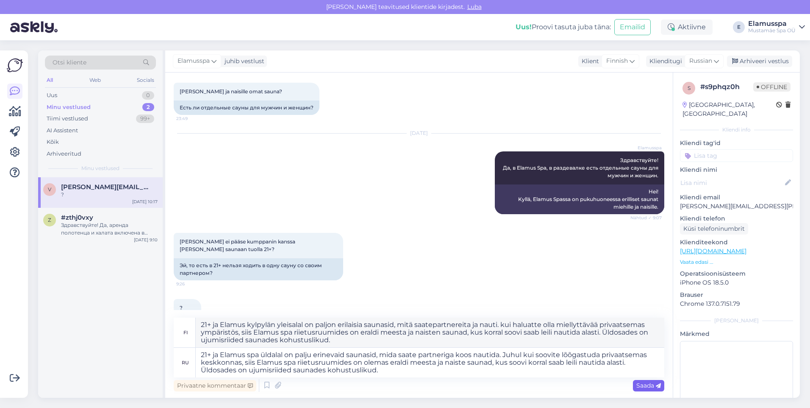
click at [644, 386] on span "Saada" at bounding box center [648, 385] width 25 height 8
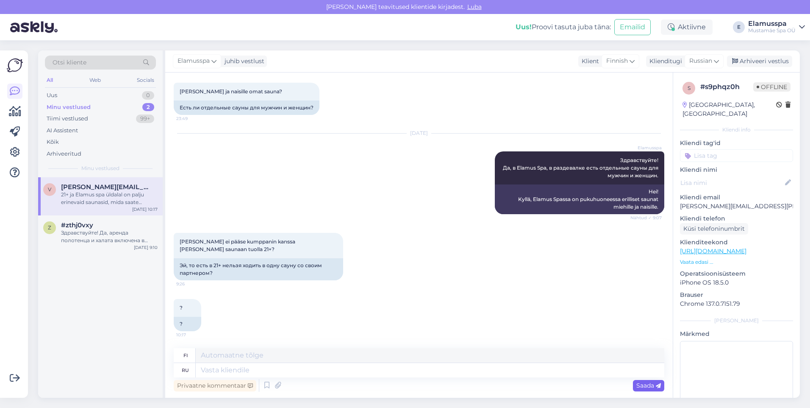
scroll to position [170, 0]
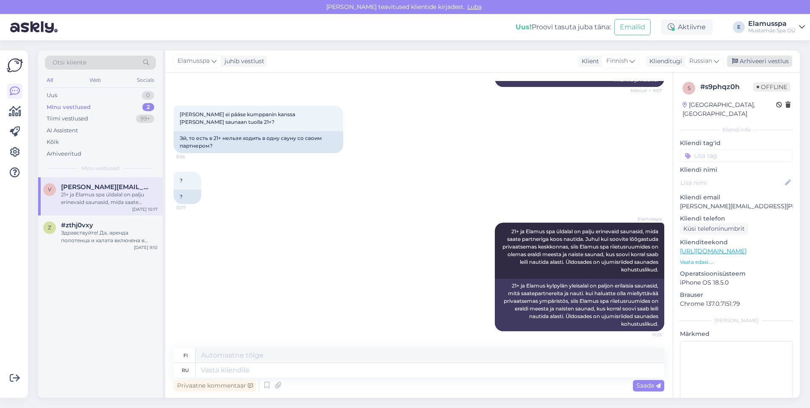
click at [777, 63] on div "Arhiveeri vestlus" at bounding box center [759, 61] width 65 height 11
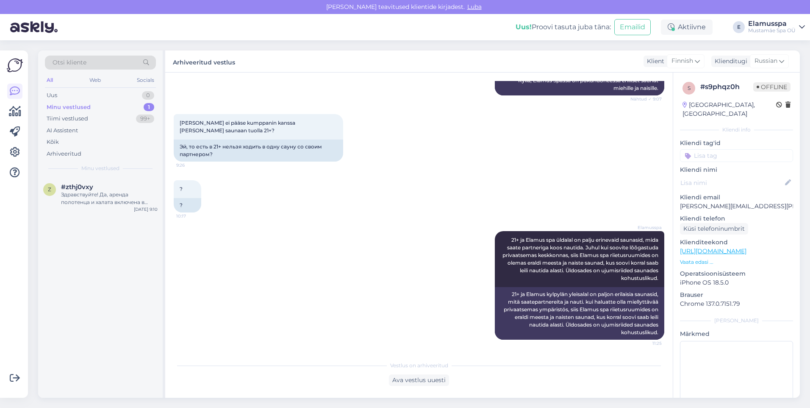
scroll to position [162, 0]
click at [130, 201] on div "Здравствуйте! Да, аренда полотенца и халата включена в стоимость билета в Spa21…" at bounding box center [109, 198] width 97 height 15
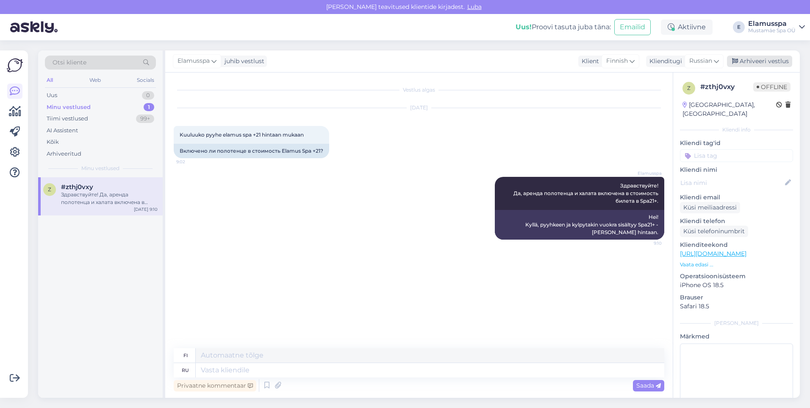
click at [772, 58] on div "Arhiveeri vestlus" at bounding box center [759, 61] width 65 height 11
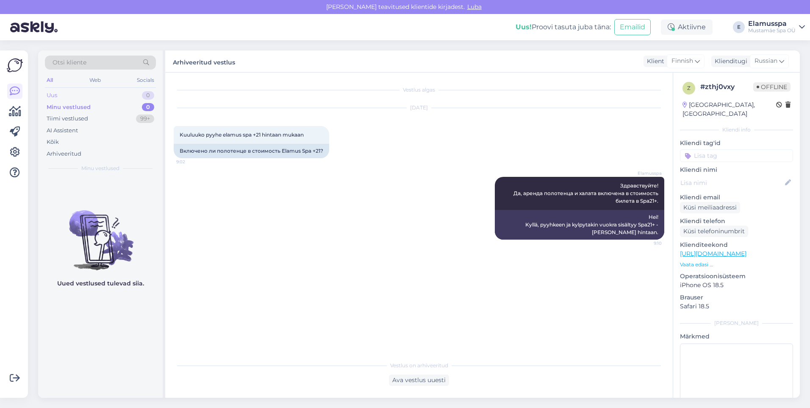
click at [132, 97] on div "Uus 0" at bounding box center [100, 95] width 111 height 12
